Goal: Task Accomplishment & Management: Complete application form

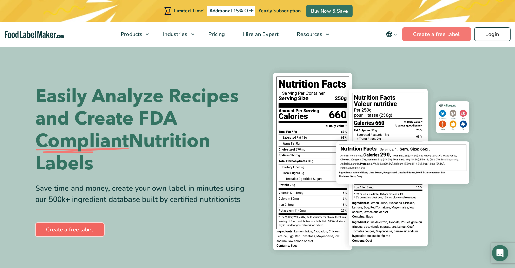
click at [71, 229] on link "Create a free label" at bounding box center [70, 230] width 68 height 14
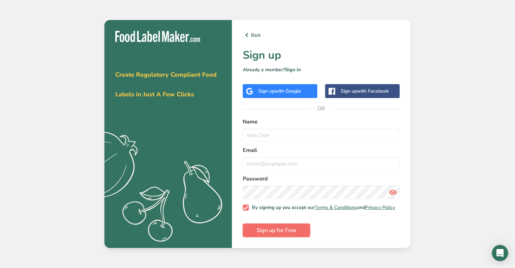
click at [289, 231] on span "Sign up for Free" at bounding box center [276, 230] width 40 height 8
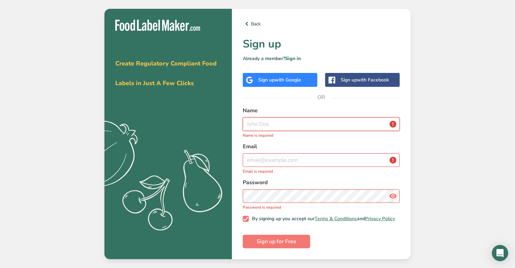
click at [273, 123] on input "text" at bounding box center [321, 124] width 157 height 14
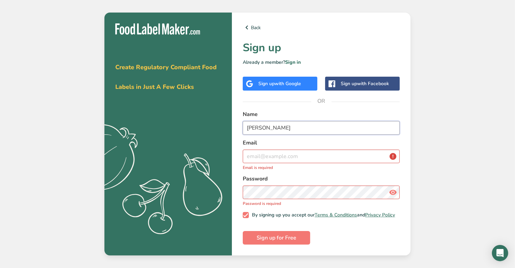
type input "[PERSON_NAME]"
click at [261, 159] on input "email" at bounding box center [321, 156] width 157 height 14
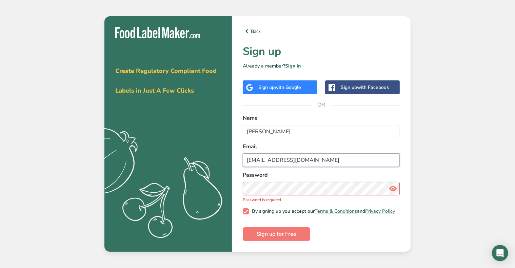
type input "[EMAIL_ADDRESS][DOMAIN_NAME]"
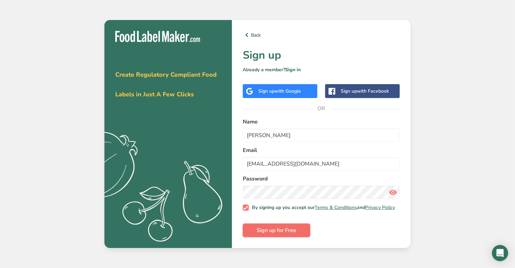
click at [258, 231] on span "Sign up for Free" at bounding box center [276, 230] width 40 height 8
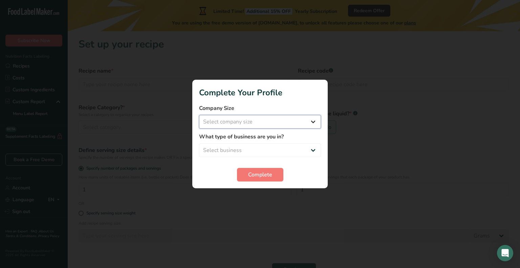
click at [312, 119] on select "Select company size Fewer than 10 Employees 10 to 50 Employees 51 to 500 Employ…" at bounding box center [260, 122] width 122 height 14
click at [354, 130] on div at bounding box center [260, 134] width 520 height 268
click at [310, 152] on select "Select business Packaged Food Manufacturer Restaurant & Cafe Bakery Meal Plans …" at bounding box center [260, 150] width 122 height 14
select select "3"
click at [199, 143] on select "Select business Packaged Food Manufacturer Restaurant & Cafe Bakery Meal Plans …" at bounding box center [260, 150] width 122 height 14
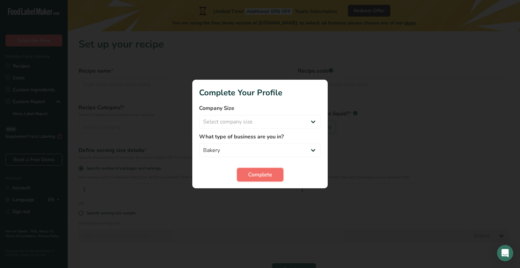
click at [272, 172] on button "Complete" at bounding box center [260, 175] width 46 height 14
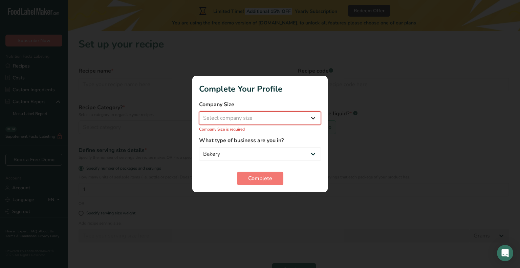
click at [314, 117] on select "Select company size Fewer than 10 Employees 10 to 50 Employees 51 to 500 Employ…" at bounding box center [260, 118] width 122 height 14
select select "1"
click at [199, 111] on select "Select company size Fewer than 10 Employees 10 to 50 Employees 51 to 500 Employ…" at bounding box center [260, 118] width 122 height 14
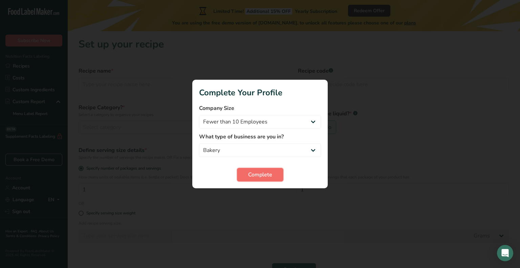
click at [265, 175] on span "Complete" at bounding box center [260, 174] width 24 height 8
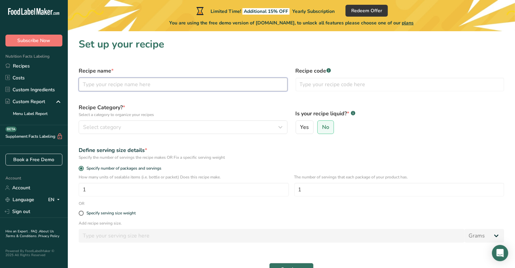
click at [119, 87] on input "text" at bounding box center [183, 85] width 209 height 14
type input "Vanilla Cake"
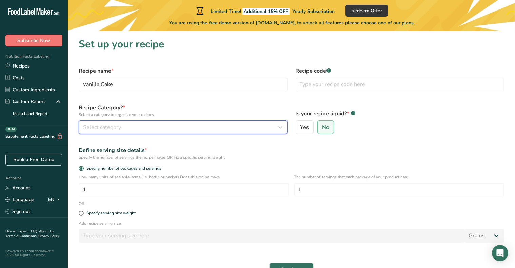
click at [130, 122] on button "Select category" at bounding box center [183, 127] width 209 height 14
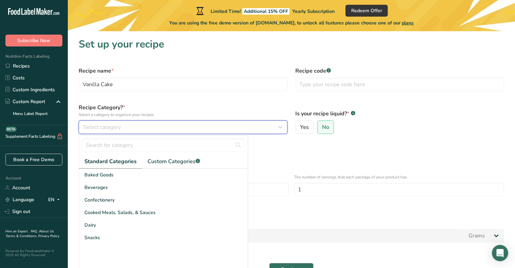
click at [121, 127] on div "Select category" at bounding box center [181, 127] width 196 height 8
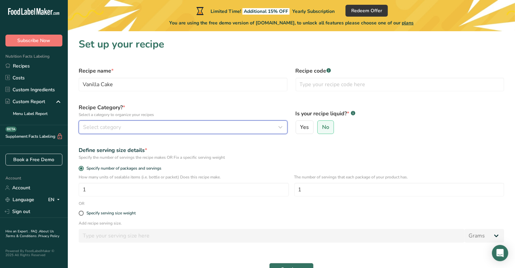
click at [279, 125] on icon "button" at bounding box center [280, 127] width 8 height 12
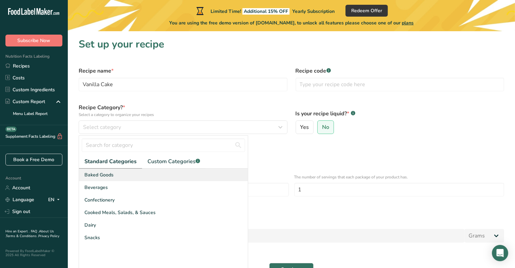
click at [171, 171] on div "Baked Goods" at bounding box center [163, 174] width 169 height 13
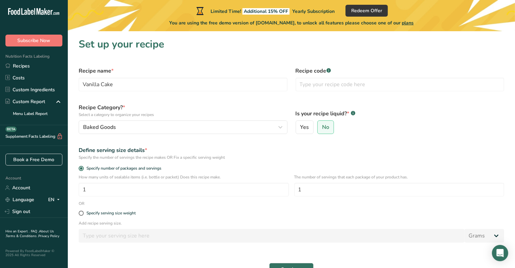
click at [230, 207] on div "Specify serving size weight" at bounding box center [291, 213] width 433 height 14
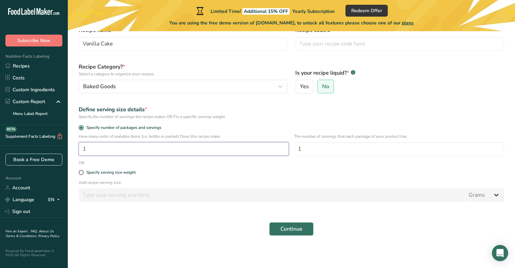
click at [121, 150] on input "1" at bounding box center [184, 149] width 210 height 14
type input "200"
click at [83, 171] on span at bounding box center [81, 172] width 5 height 5
click at [83, 171] on input "Specify serving size weight" at bounding box center [81, 172] width 4 height 4
radio input "true"
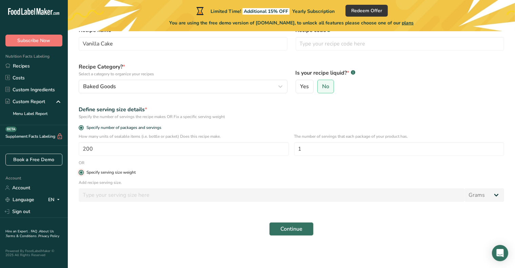
radio input "false"
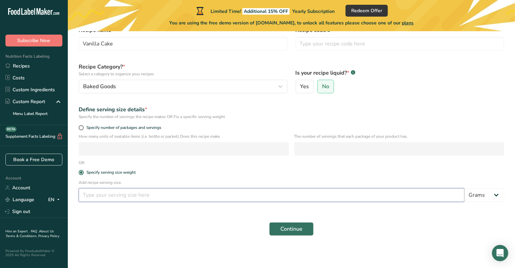
click at [112, 198] on input "number" at bounding box center [272, 195] width 386 height 14
click at [82, 128] on span at bounding box center [81, 127] width 5 height 5
click at [82, 128] on input "Specify number of packages and servings" at bounding box center [81, 127] width 4 height 4
radio input "true"
radio input "false"
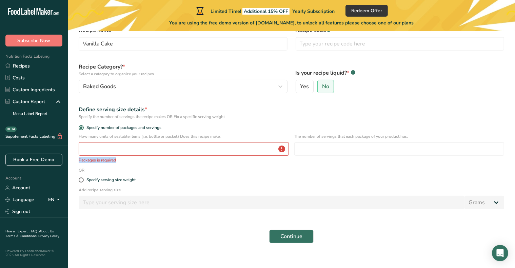
drag, startPoint x: 115, startPoint y: 156, endPoint x: 114, endPoint y: 151, distance: 4.5
click at [114, 151] on div "How many units of sealable items (i.e. bottle or packet) Does this recipe make.…" at bounding box center [184, 148] width 210 height 30
click at [114, 151] on input "number" at bounding box center [184, 149] width 210 height 14
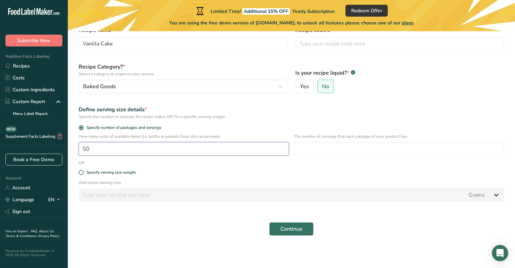
type input "50"
click at [184, 169] on div "Specify serving size weight" at bounding box center [291, 173] width 433 height 14
click at [324, 148] on input "number" at bounding box center [399, 149] width 210 height 14
type input "1"
click at [293, 227] on span "Continue" at bounding box center [291, 229] width 22 height 8
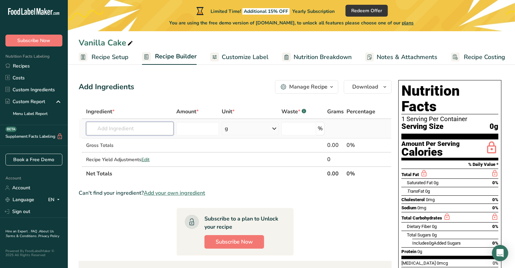
click at [120, 128] on input "text" at bounding box center [129, 129] width 87 height 14
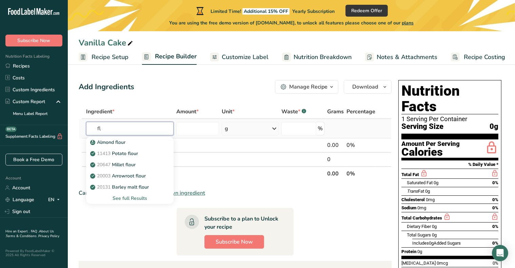
type input "f"
type input "flour"
click at [136, 194] on div "See full Results" at bounding box center [129, 197] width 77 height 7
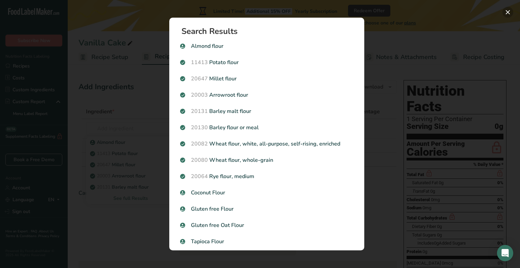
click at [505, 12] on button "Search results modal" at bounding box center [508, 12] width 11 height 11
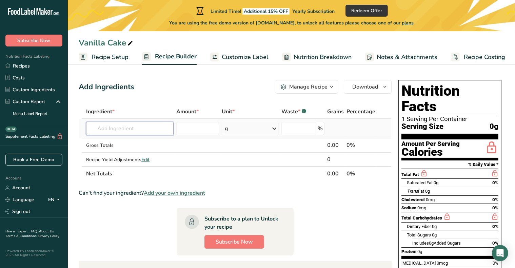
click at [108, 125] on input "text" at bounding box center [129, 129] width 87 height 14
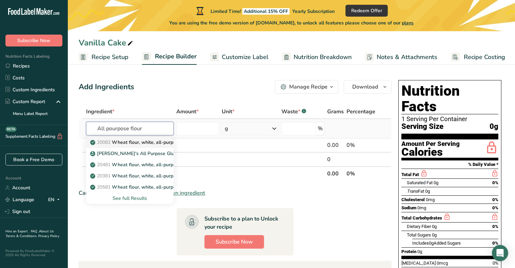
type input "All pourpose flour"
click at [127, 143] on p "20082 Wheat flour, white, all-purpose, self-rising, enriched" at bounding box center [158, 142] width 134 height 7
type input "Wheat flour, white, all-purpose, self-rising, enriched"
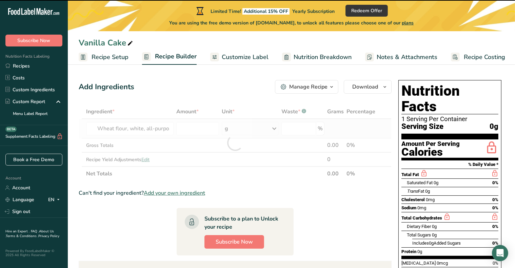
type input "0"
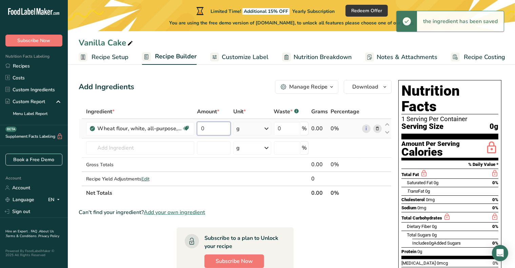
click at [211, 126] on input "0" at bounding box center [214, 129] width 34 height 14
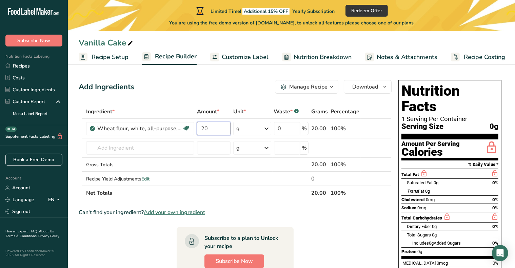
type input "20"
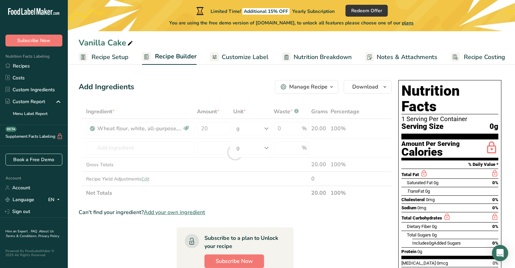
click at [370, 222] on section "Ingredient * Amount * Unit * Waste * .a-a{fill:#347362;}.b-a{fill:#fff;} Grams …" at bounding box center [235, 270] width 313 height 333
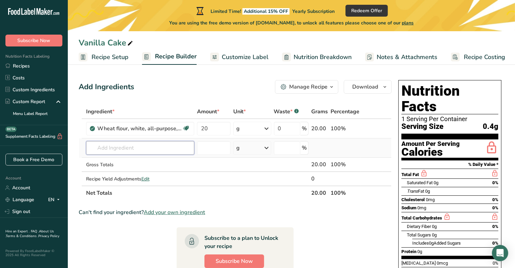
click at [144, 144] on input "text" at bounding box center [140, 148] width 108 height 14
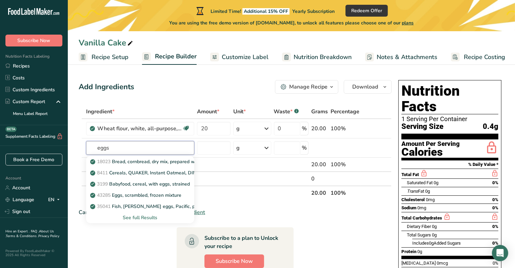
type input "eggs"
click at [263, 198] on th "Net Totals" at bounding box center [197, 192] width 225 height 14
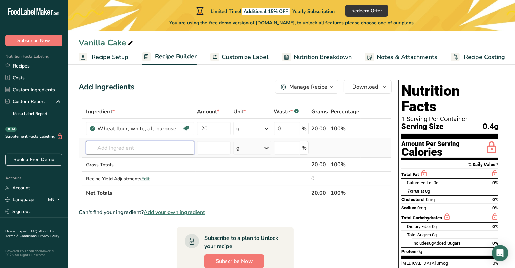
click at [141, 152] on input "text" at bounding box center [140, 148] width 108 height 14
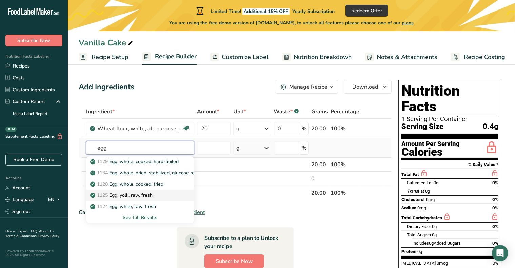
type input "egg"
click at [167, 196] on div "1125 Egg, yolk, raw, fresh" at bounding box center [134, 194] width 86 height 7
type input "Egg, yolk, raw, fresh"
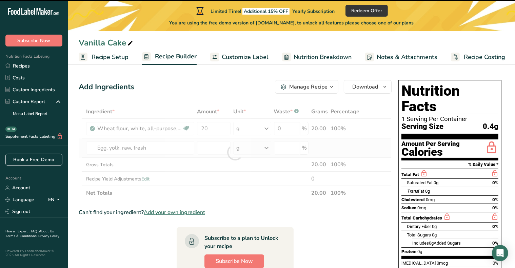
type input "0"
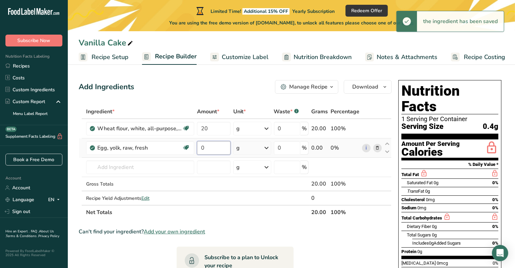
click at [213, 150] on input "0" at bounding box center [214, 148] width 34 height 14
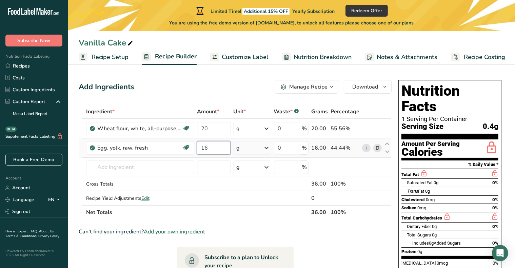
type input "1"
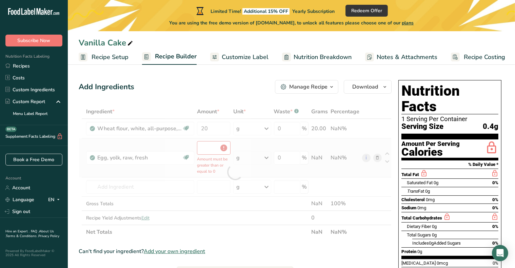
type input "0"
